Goal: Task Accomplishment & Management: Use online tool/utility

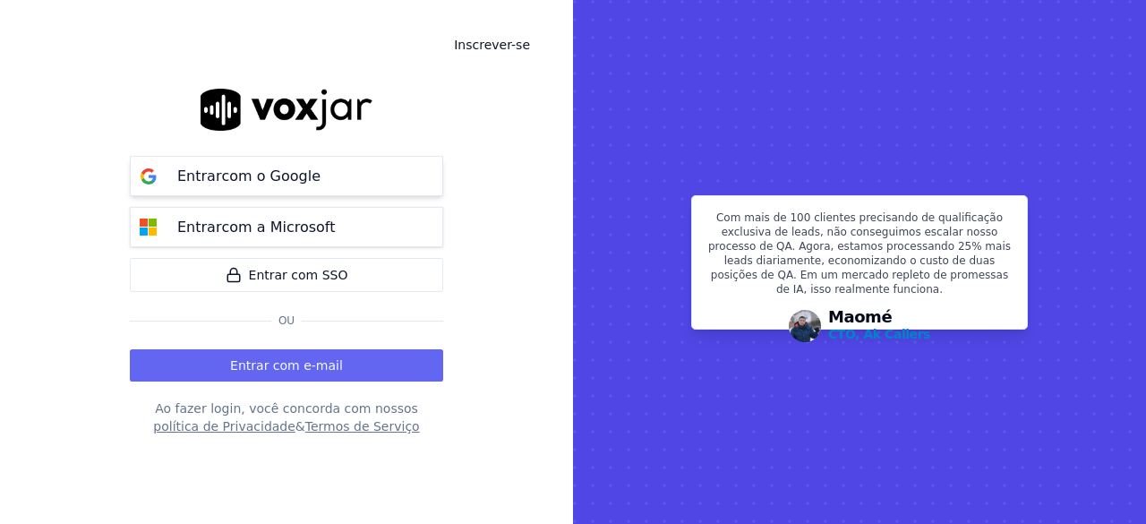
click at [294, 176] on font "com o Google" at bounding box center [270, 175] width 99 height 17
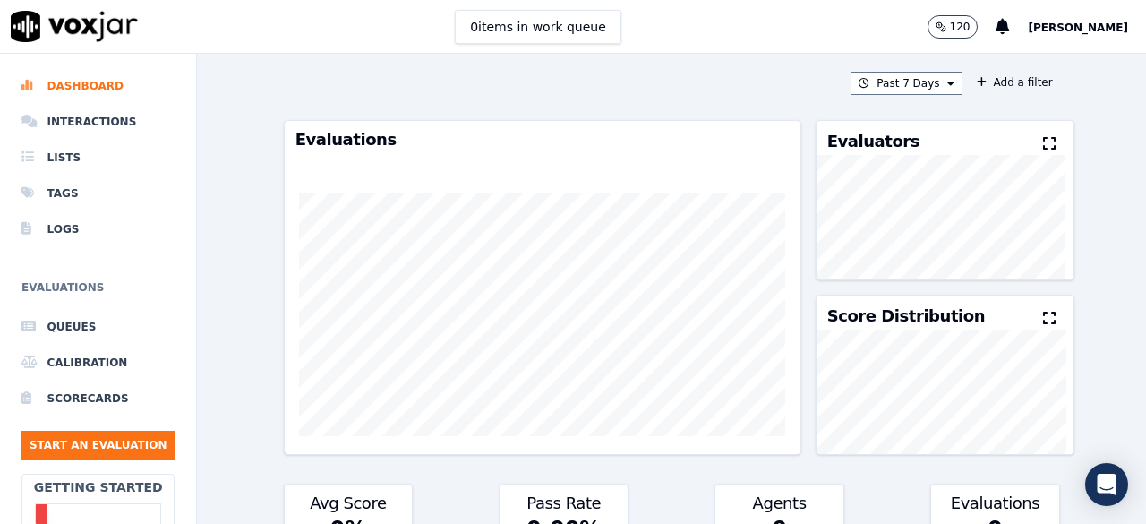
click at [1093, 29] on span "[PERSON_NAME]" at bounding box center [1078, 27] width 100 height 13
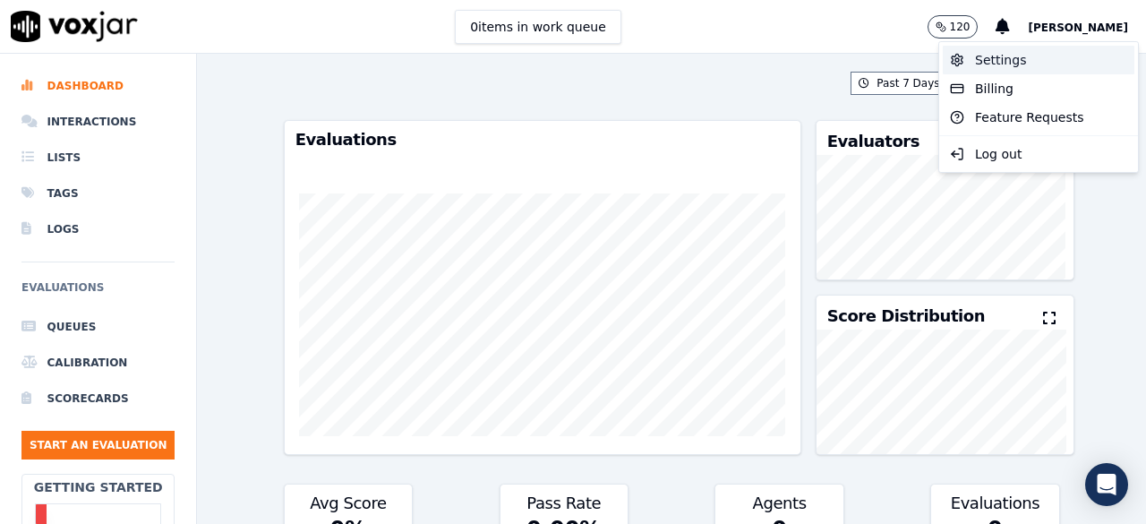
click at [1017, 61] on div "Settings" at bounding box center [1039, 60] width 192 height 29
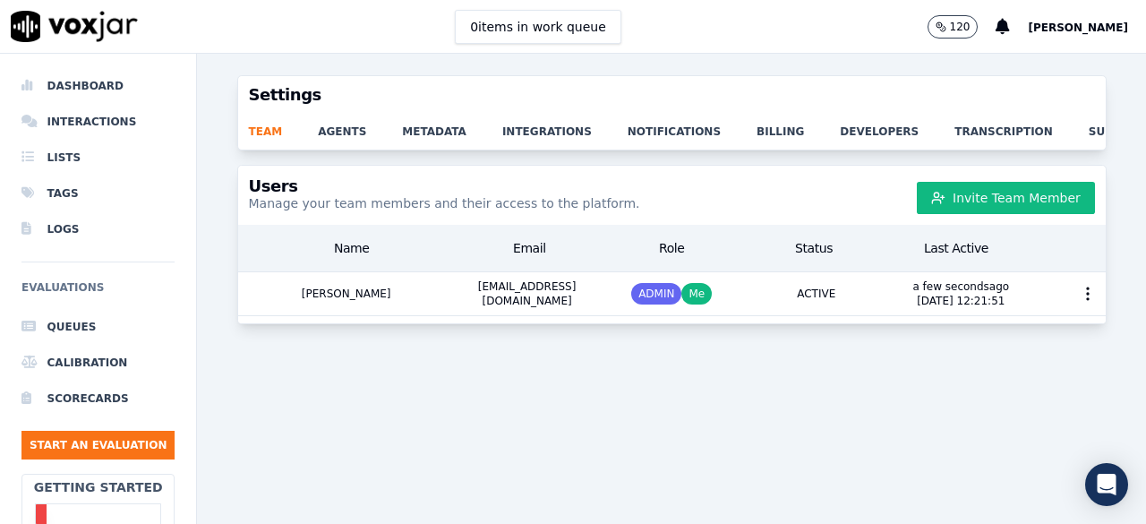
click at [1107, 26] on span "[PERSON_NAME]" at bounding box center [1078, 27] width 100 height 13
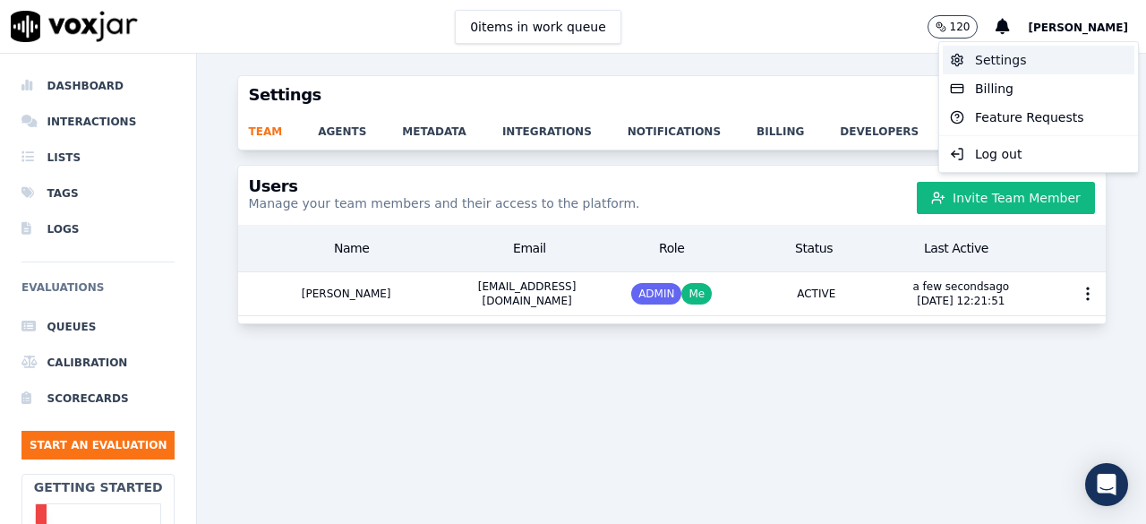
click at [1005, 55] on div "Settings" at bounding box center [1039, 60] width 192 height 29
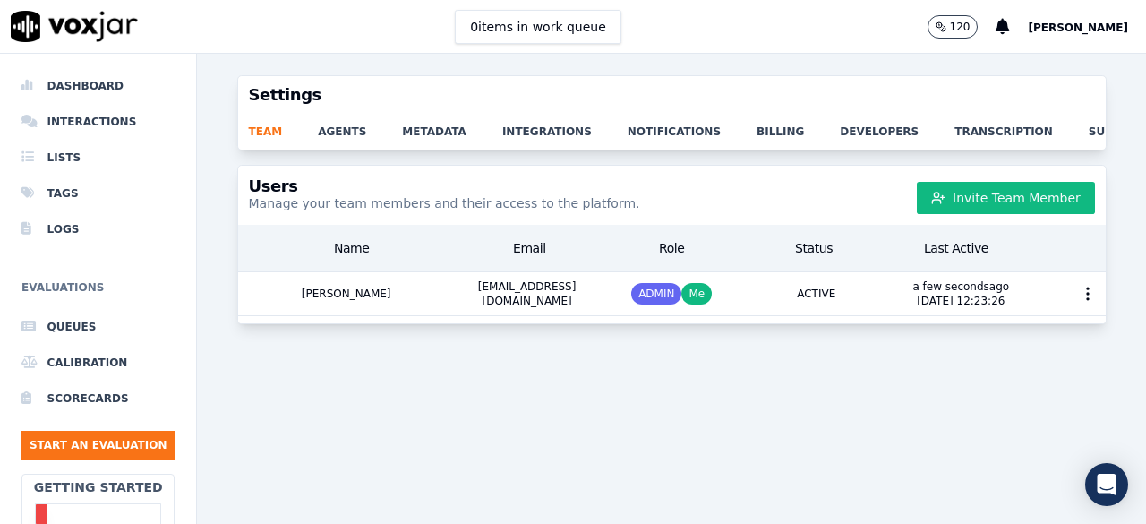
scroll to position [0, 27]
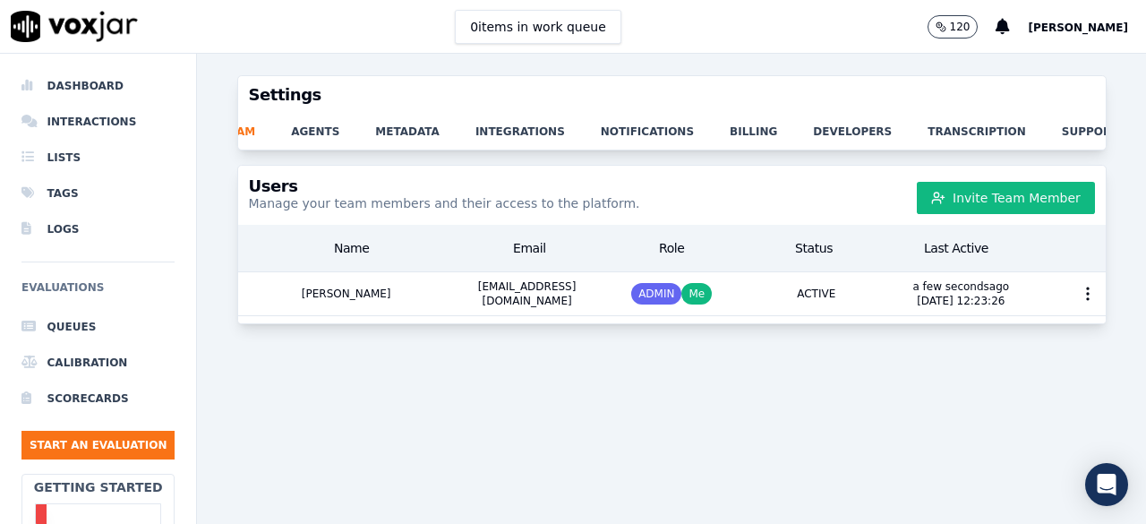
click at [1118, 21] on span "[PERSON_NAME]" at bounding box center [1078, 27] width 100 height 13
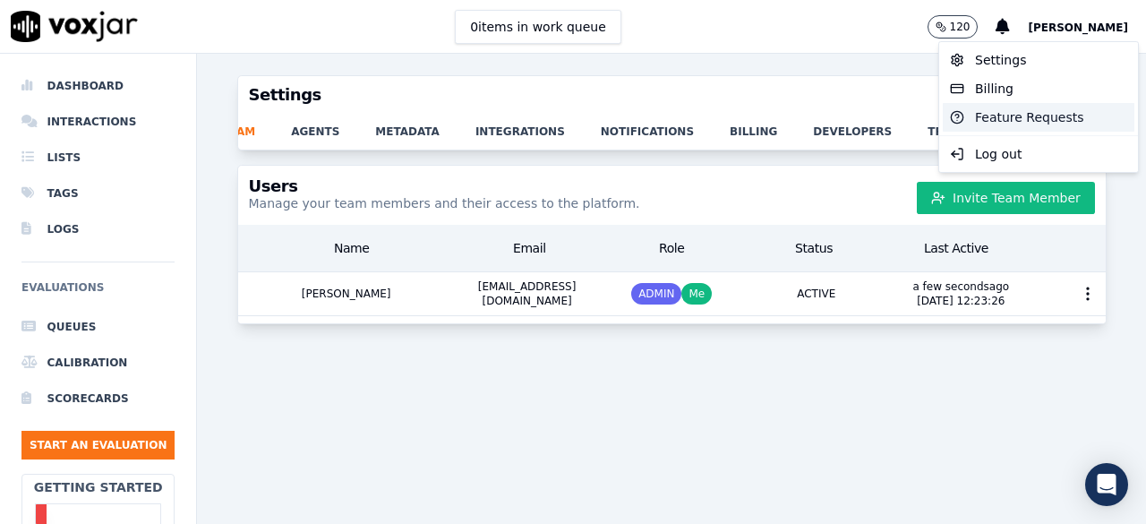
click at [992, 119] on div "Feature Requests" at bounding box center [1039, 117] width 192 height 29
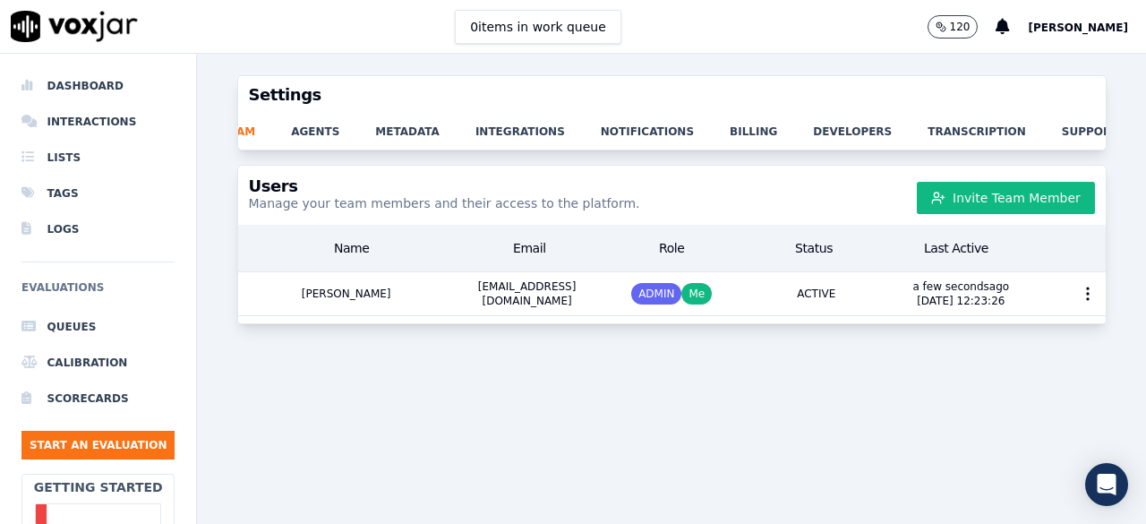
click at [1102, 24] on span "[PERSON_NAME]" at bounding box center [1078, 27] width 100 height 13
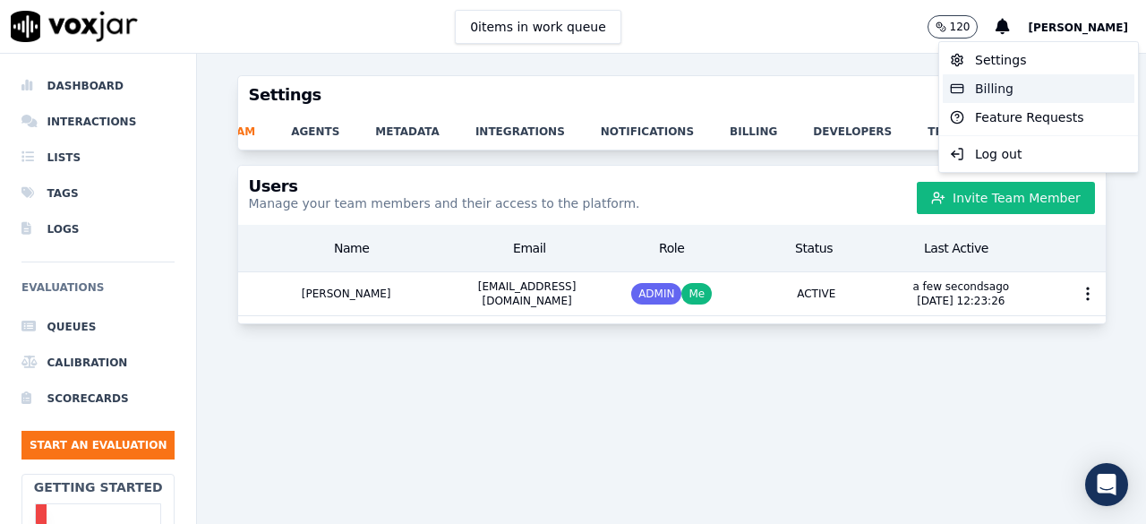
click at [974, 88] on div "Billing" at bounding box center [1039, 88] width 192 height 29
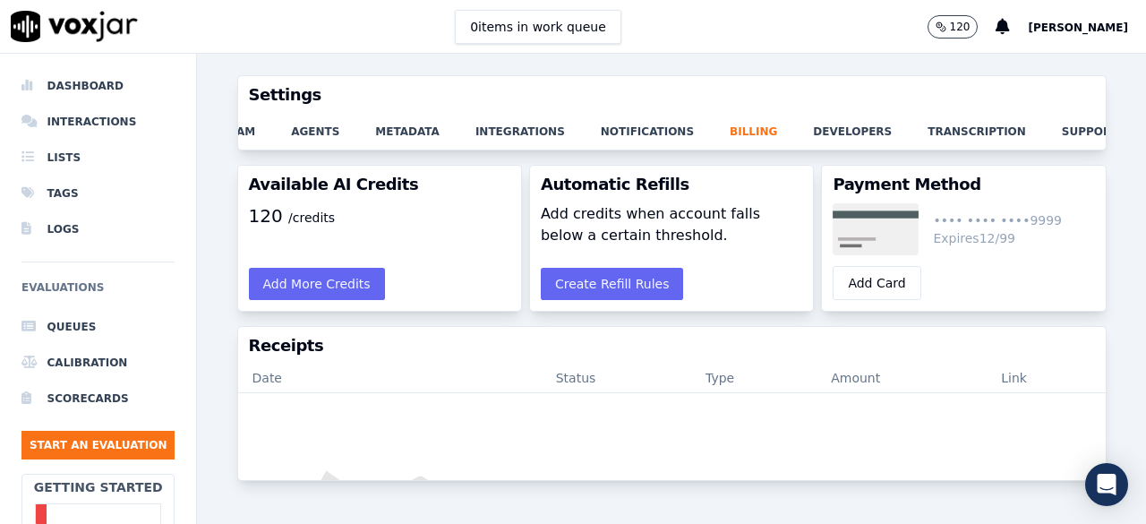
click at [1095, 33] on span "[PERSON_NAME]" at bounding box center [1078, 27] width 100 height 13
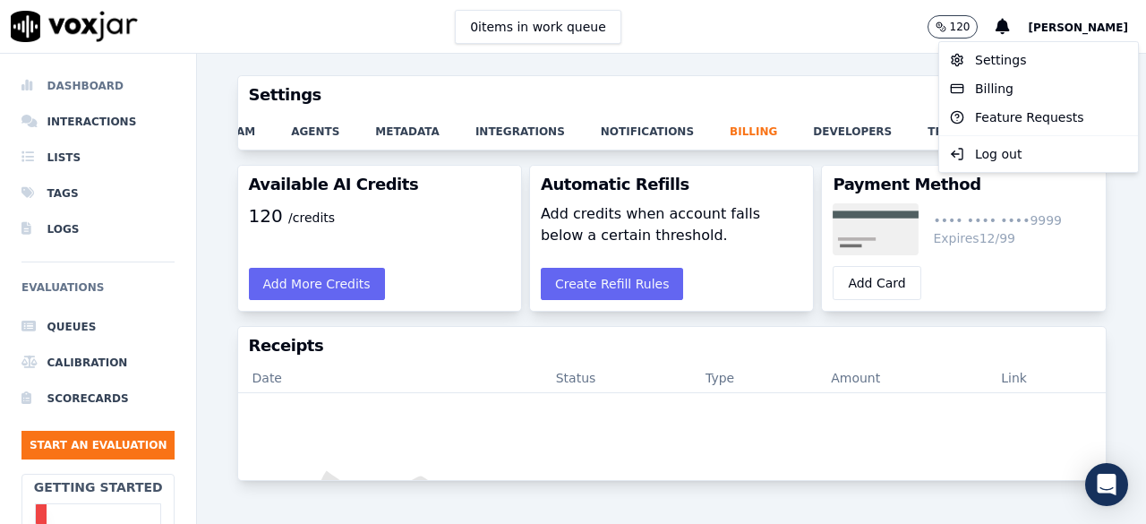
click at [90, 90] on li "Dashboard" at bounding box center [97, 86] width 153 height 36
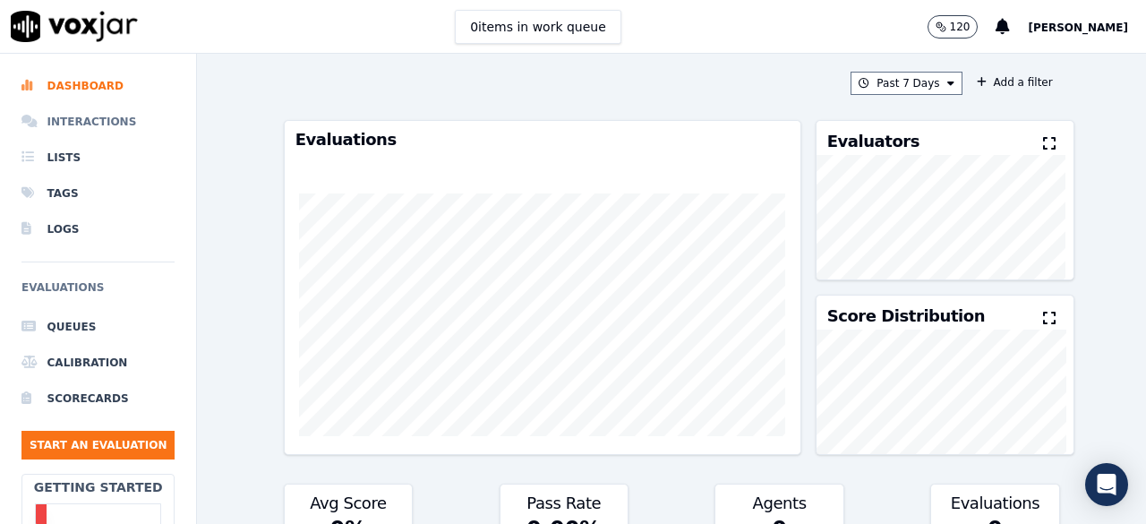
click at [84, 126] on li "Interactions" at bounding box center [97, 122] width 153 height 36
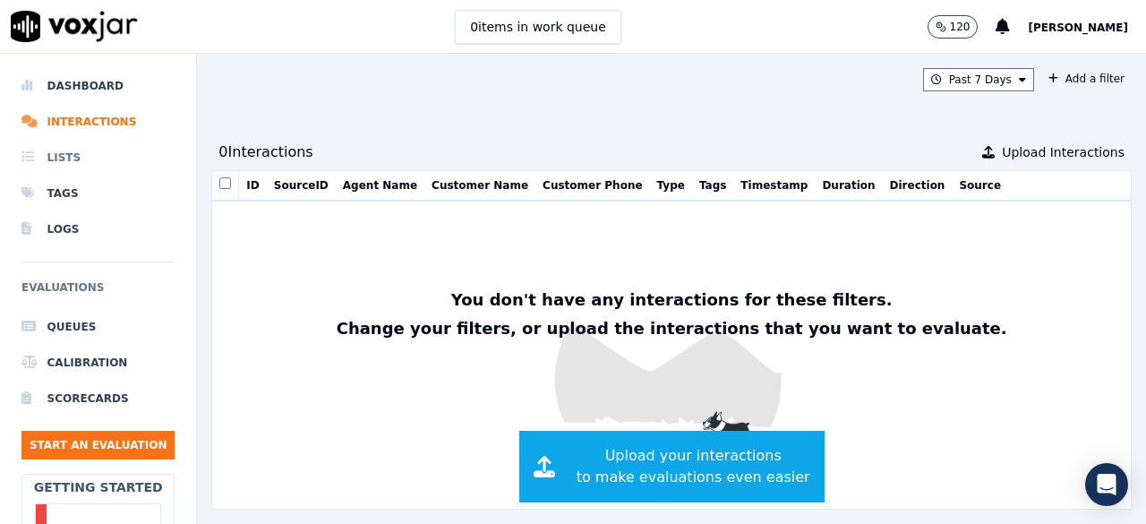
click at [64, 162] on li "Lists" at bounding box center [97, 158] width 153 height 36
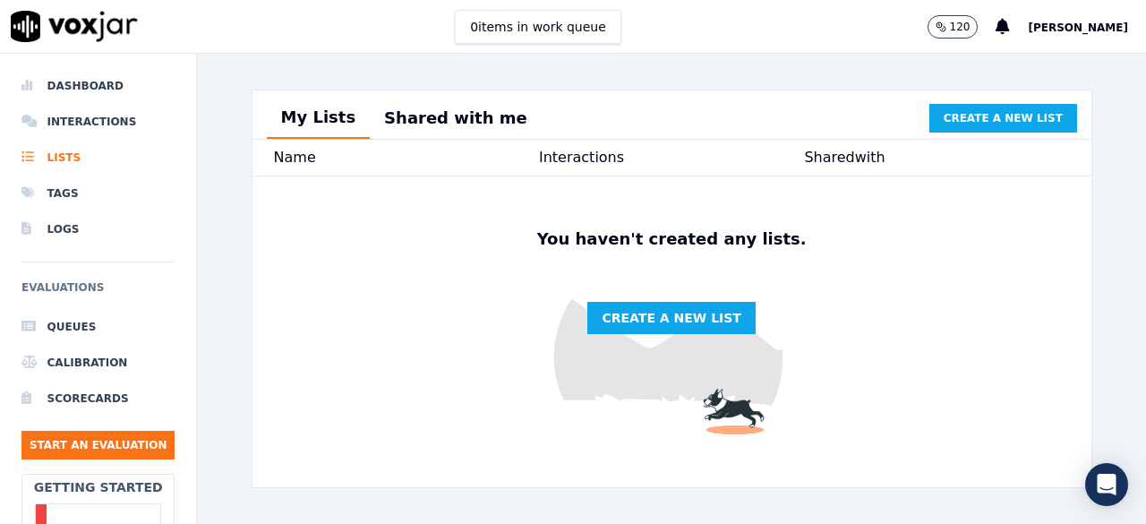
click at [77, 30] on img at bounding box center [74, 26] width 127 height 31
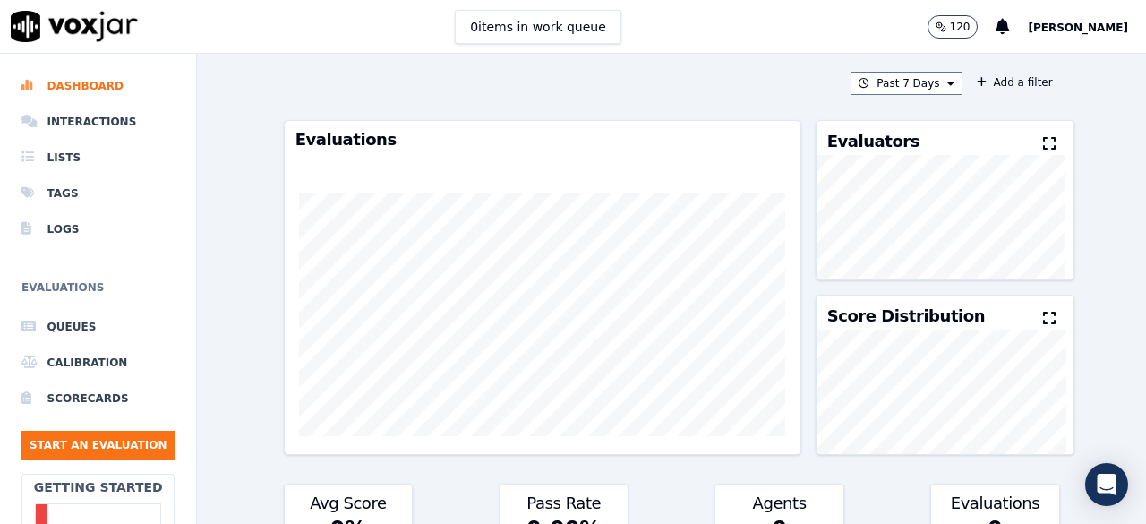
click at [77, 30] on img at bounding box center [74, 26] width 127 height 31
drag, startPoint x: 77, startPoint y: 30, endPoint x: 1008, endPoint y: 26, distance: 930.5
click at [979, 26] on button "120" at bounding box center [953, 26] width 51 height 23
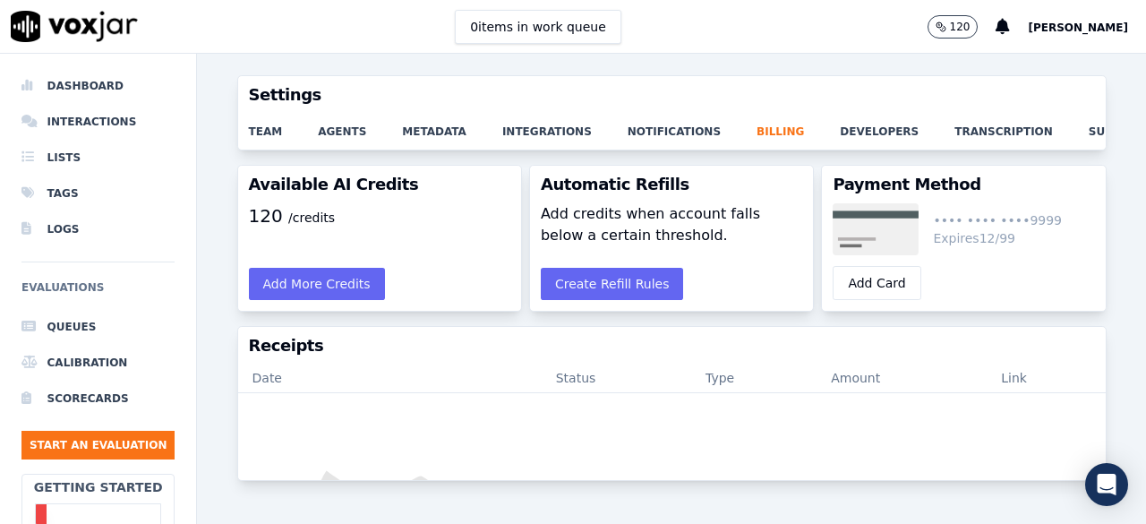
click at [979, 26] on button "120" at bounding box center [953, 26] width 51 height 23
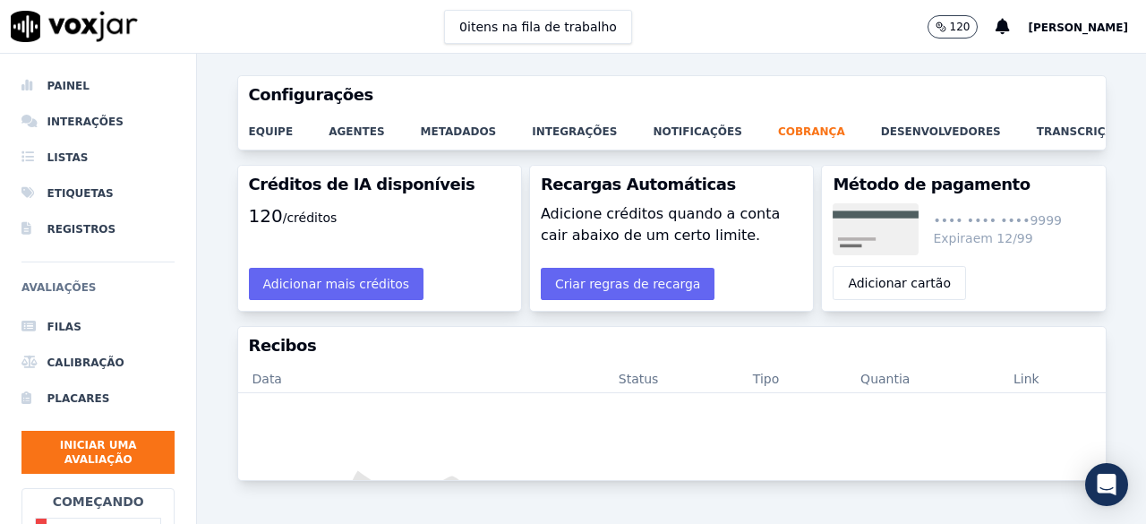
click at [702, 30] on div "0 itens na fila de trabalho 120 [PERSON_NAME]" at bounding box center [573, 27] width 1146 height 54
click at [59, 87] on font "Painel" at bounding box center [68, 86] width 42 height 13
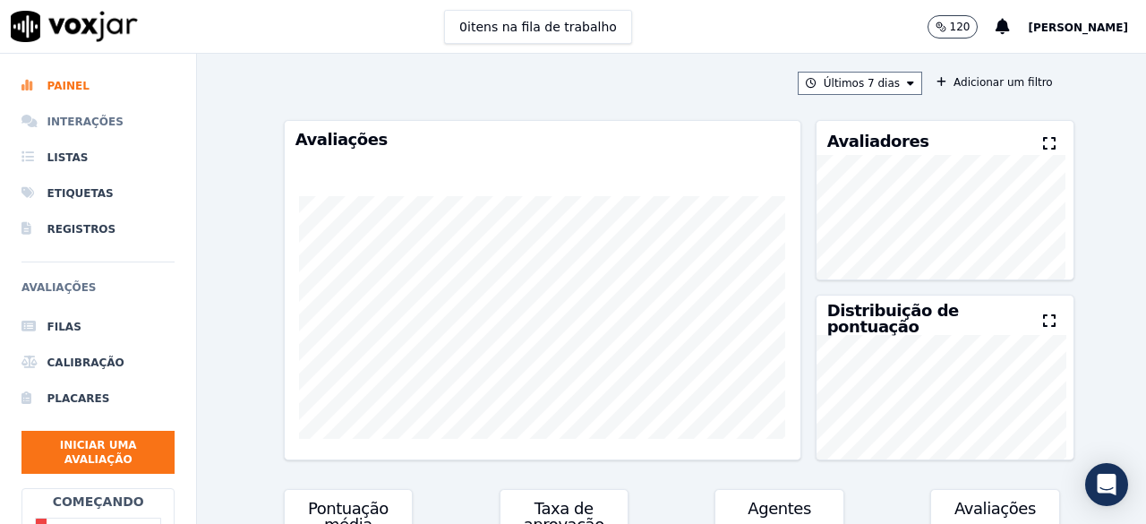
click at [59, 119] on font "Interações" at bounding box center [85, 122] width 76 height 13
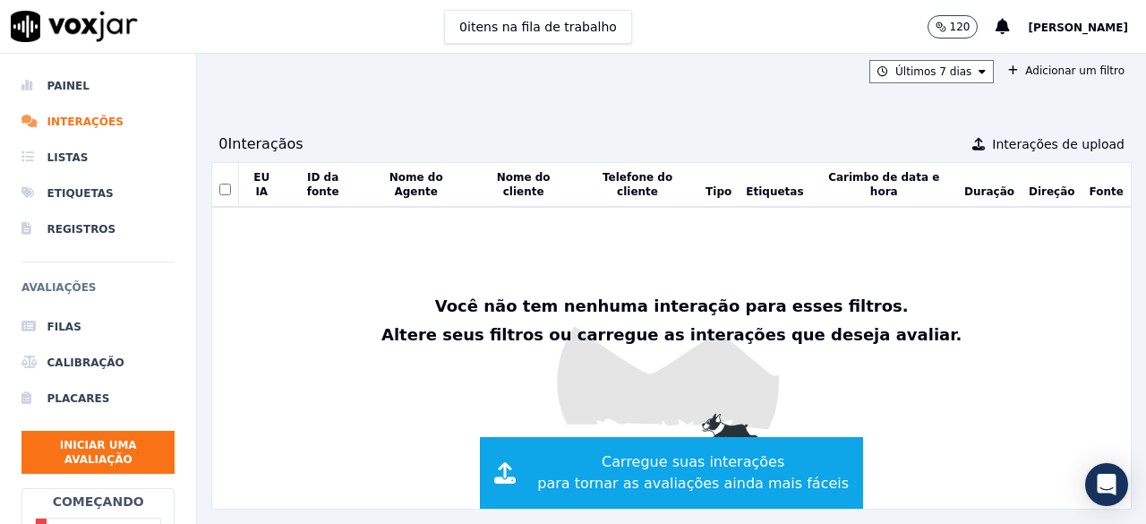
scroll to position [18, 0]
click at [48, 159] on font "Listas" at bounding box center [67, 157] width 41 height 13
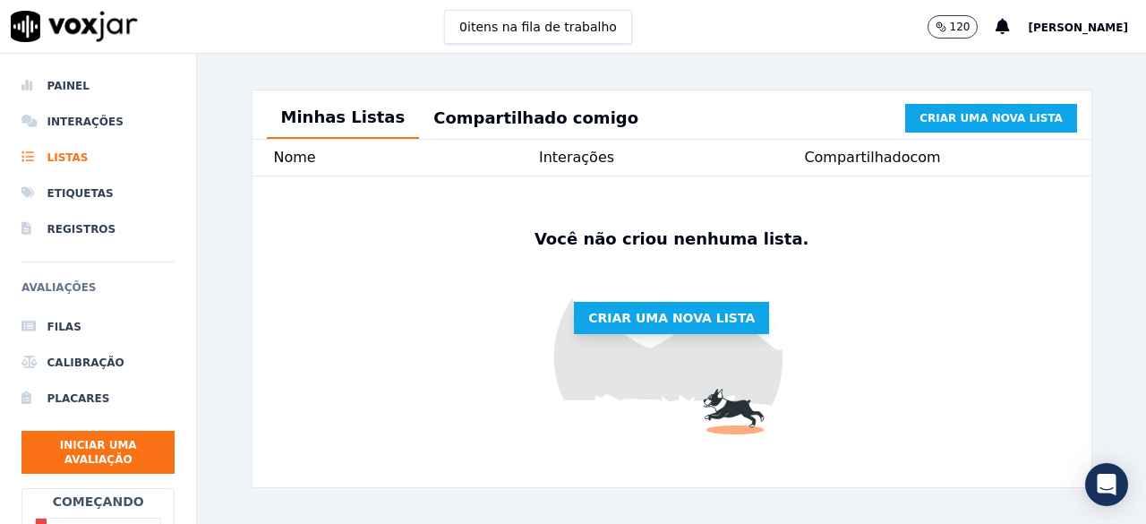
click at [626, 325] on font "Criar uma nova lista" at bounding box center [671, 318] width 167 height 14
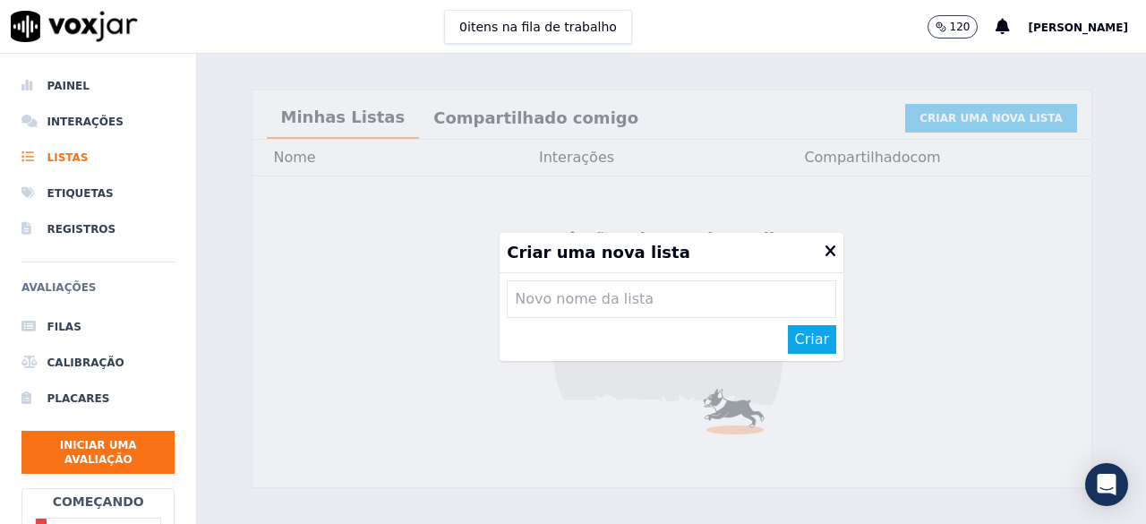
click at [570, 306] on input "text" at bounding box center [672, 299] width 330 height 38
type input "teste"
click at [795, 338] on font "Criar" at bounding box center [812, 338] width 35 height 17
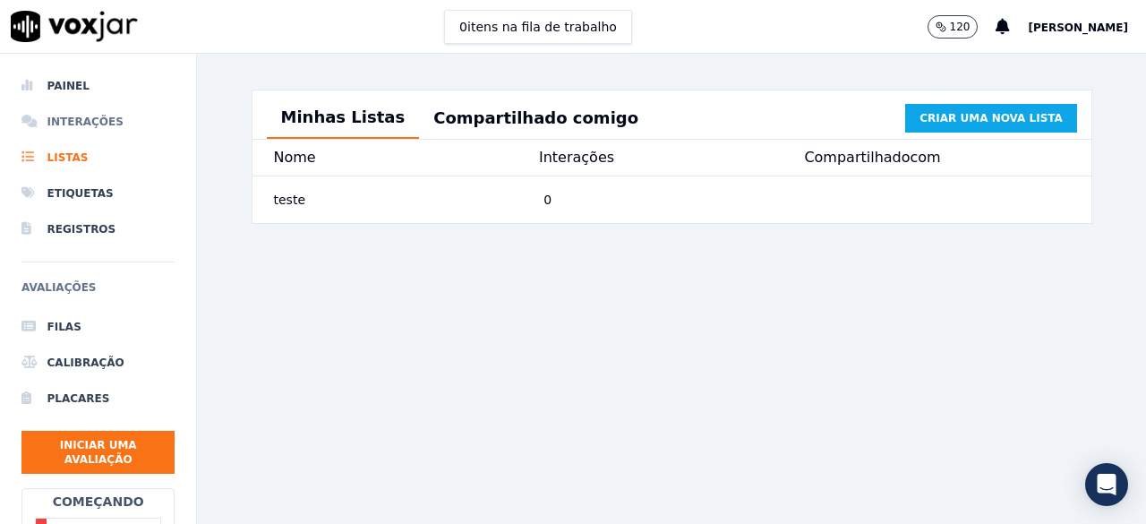
click at [85, 125] on font "Interações" at bounding box center [85, 122] width 76 height 13
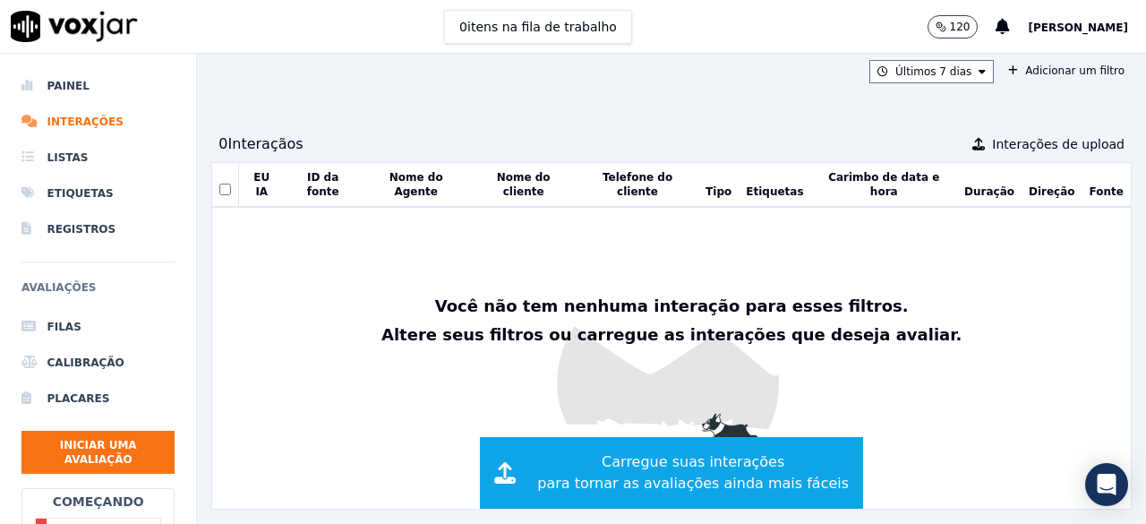
scroll to position [18, 0]
click at [346, 172] on tr "EU IA ID da fonte Nome do Agente Nome do cliente Telefone do cliente Tipo Etiqu…" at bounding box center [671, 184] width 921 height 45
click at [56, 185] on li "Etiquetas" at bounding box center [97, 194] width 153 height 36
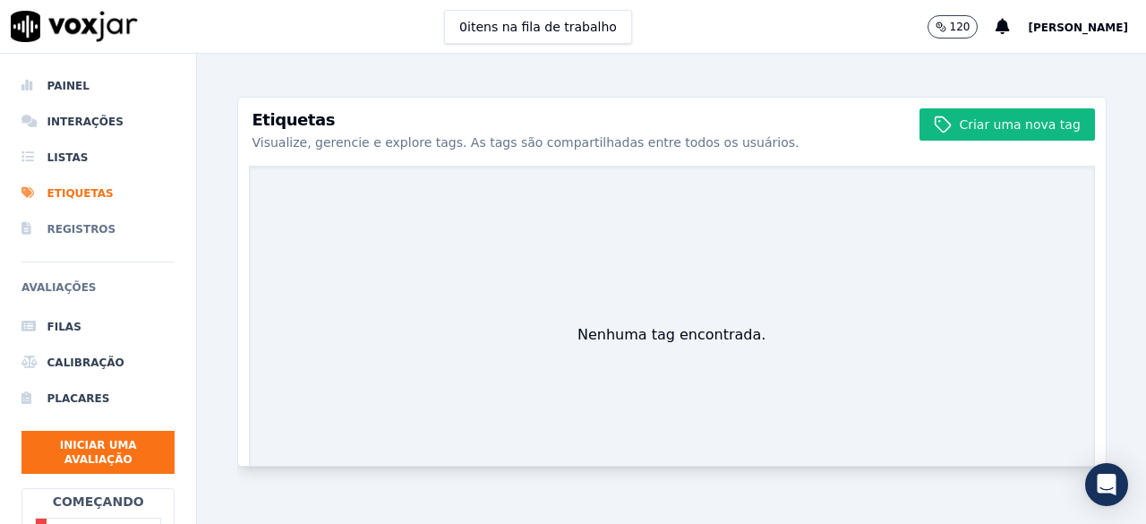
click at [68, 226] on font "Registros" at bounding box center [81, 229] width 69 height 13
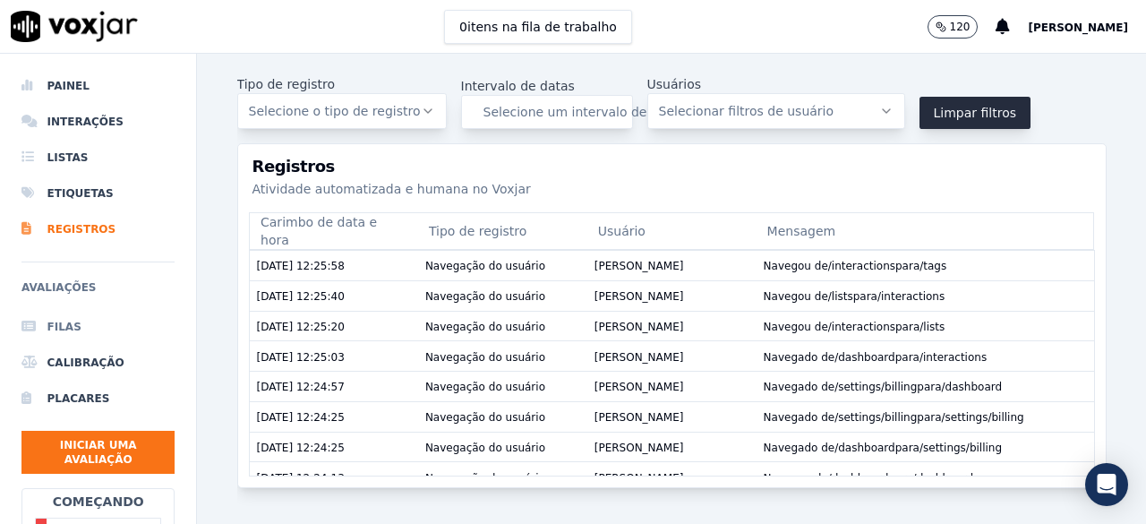
click at [51, 324] on font "Filas" at bounding box center [64, 327] width 34 height 13
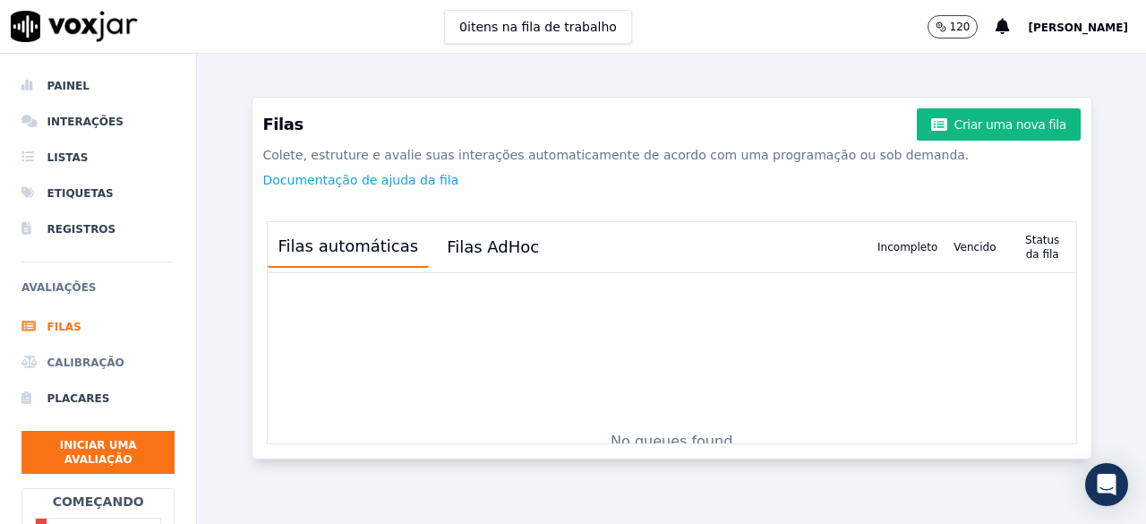
click at [63, 357] on font "Calibração" at bounding box center [85, 362] width 77 height 13
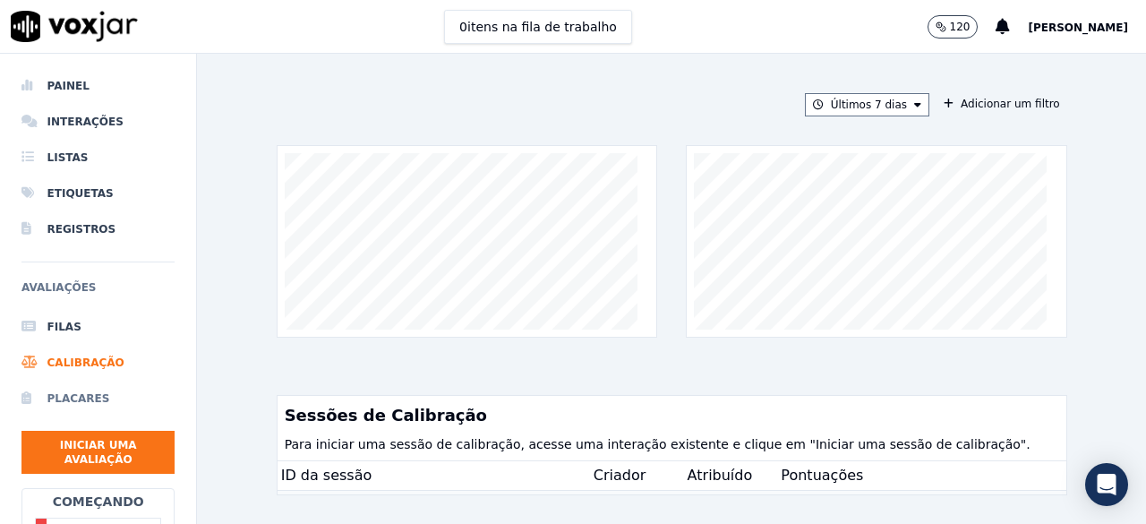
click at [82, 399] on font "Placares" at bounding box center [78, 398] width 63 height 13
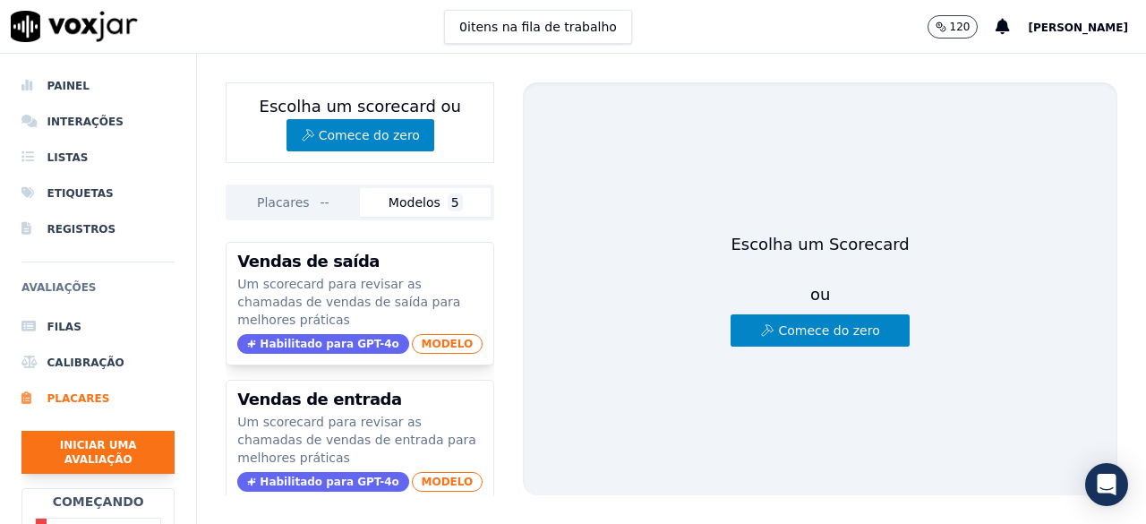
scroll to position [179, 0]
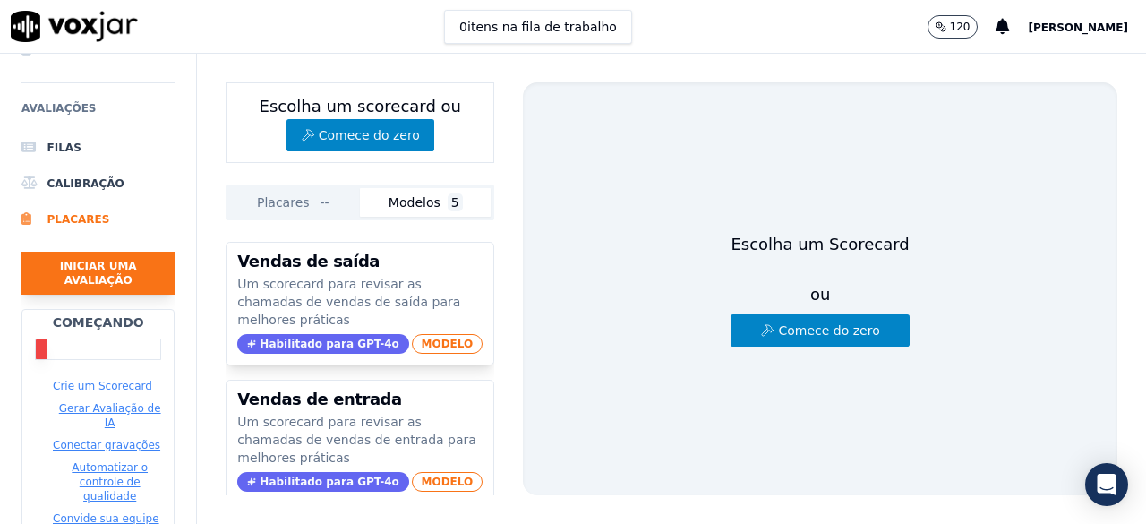
click at [88, 266] on font "Iniciar uma avaliação" at bounding box center [98, 273] width 77 height 27
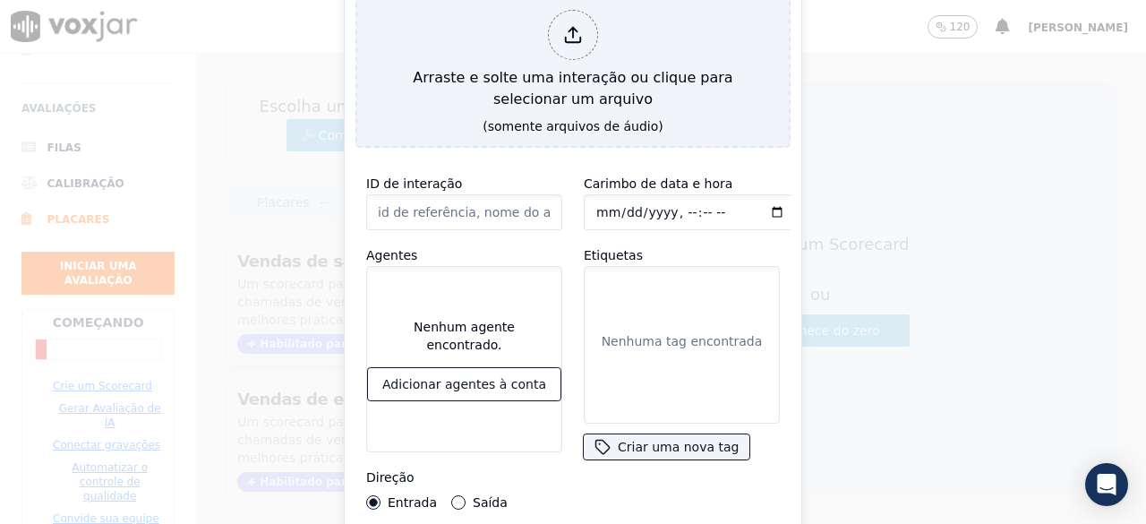
click at [624, 251] on font "Etiquetas" at bounding box center [613, 255] width 59 height 14
